Goal: Information Seeking & Learning: Learn about a topic

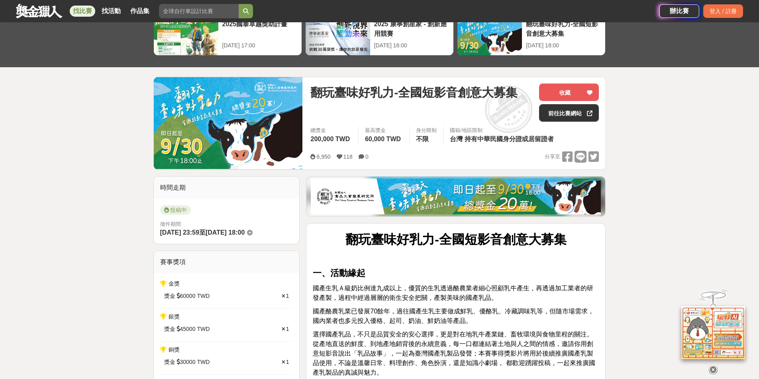
click at [714, 370] on icon at bounding box center [712, 370] width 9 height 9
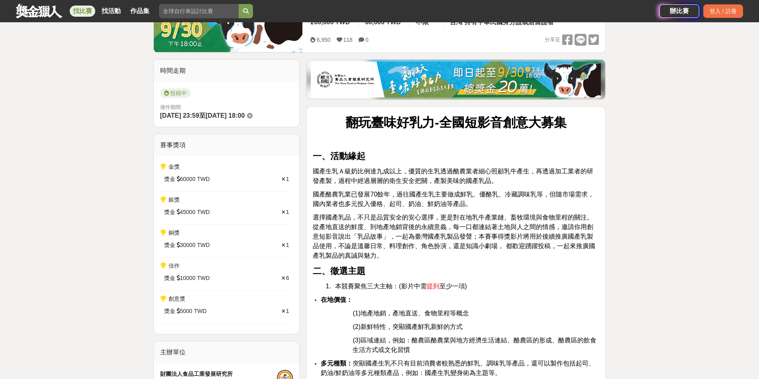
scroll to position [164, 0]
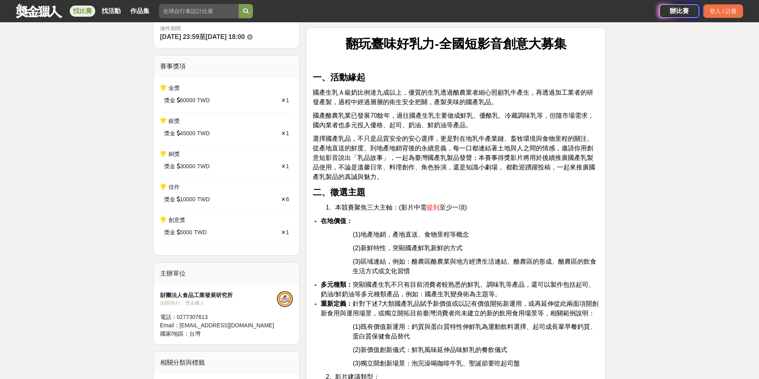
scroll to position [244, 0]
